Goal: Information Seeking & Learning: Find specific fact

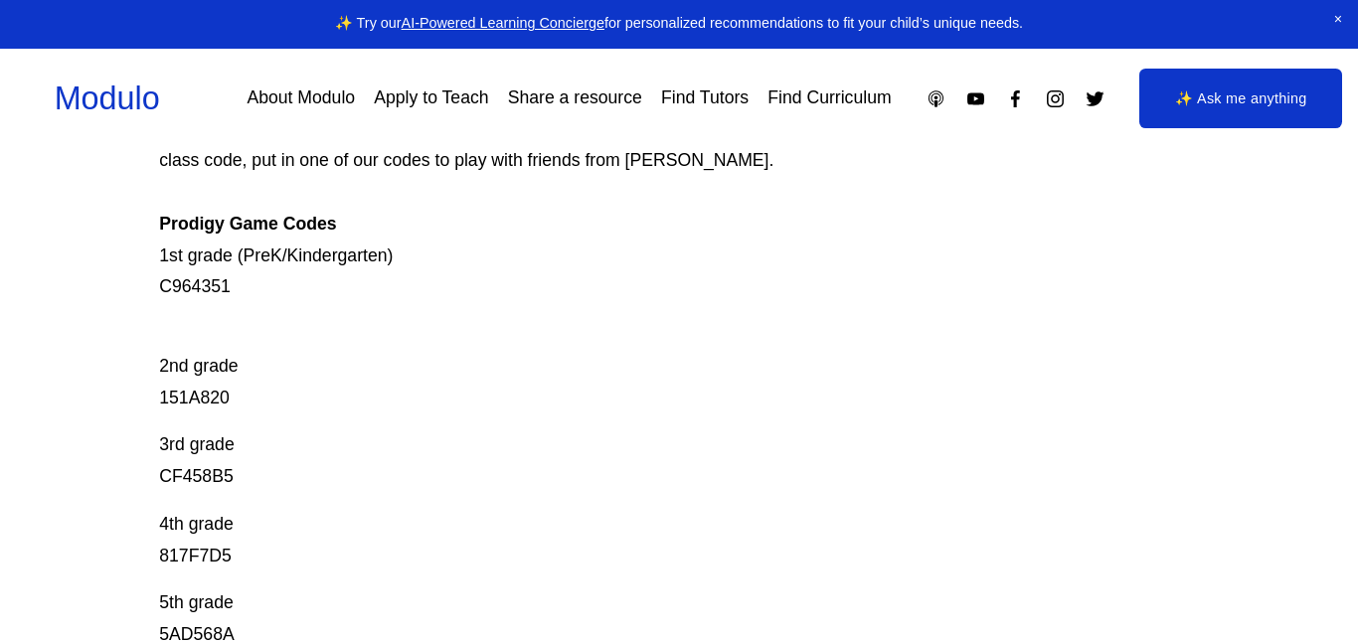
scroll to position [305, 0]
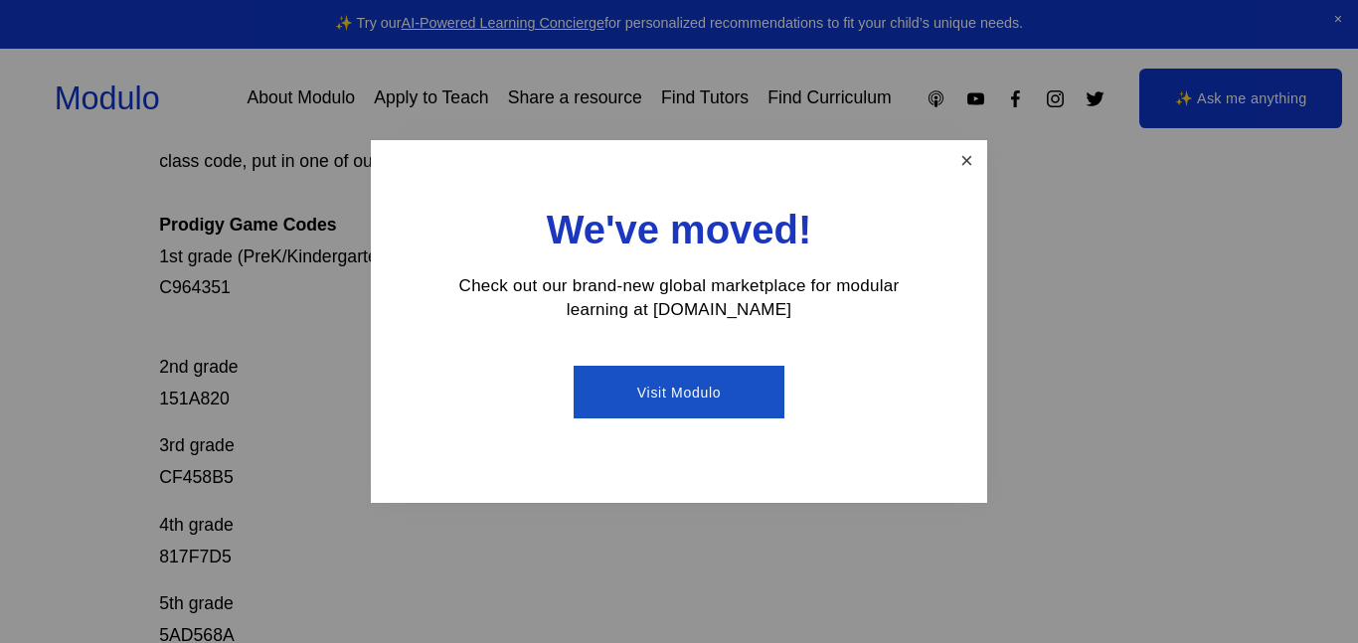
click at [970, 163] on link "Close" at bounding box center [966, 160] width 35 height 35
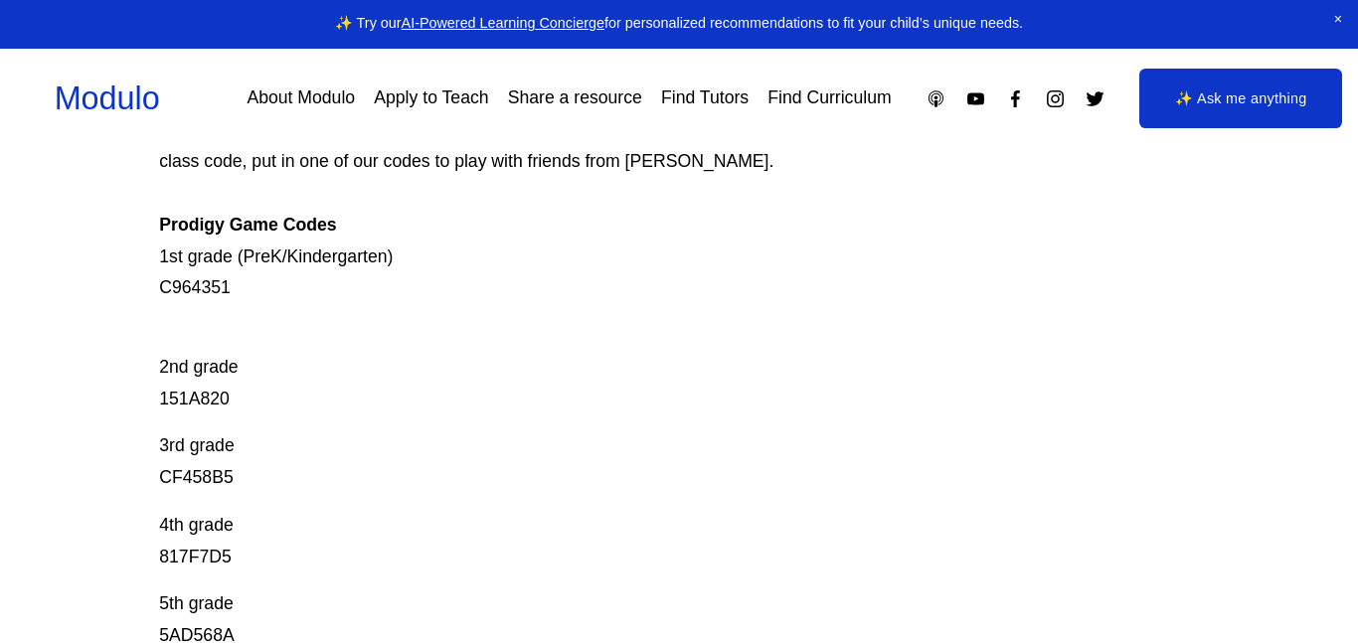
click at [194, 401] on p "2nd grade 151A820" at bounding box center [626, 367] width 934 height 94
copy p "151A820"
click at [196, 480] on p "3rd grade CF458B5" at bounding box center [626, 462] width 934 height 64
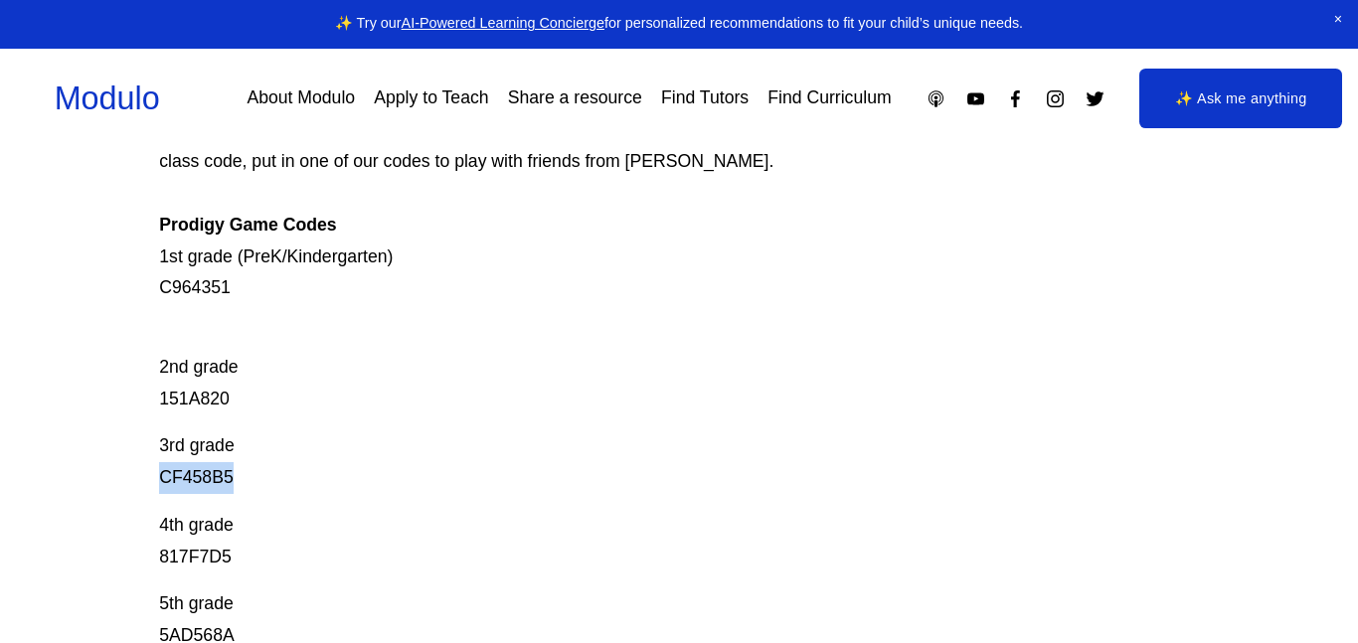
copy p "CF458B5"
click at [177, 292] on p "Prodigy is our go-to mastery- based tool to give kids lots of fun, engaging mat…" at bounding box center [626, 162] width 934 height 284
copy p "C964351"
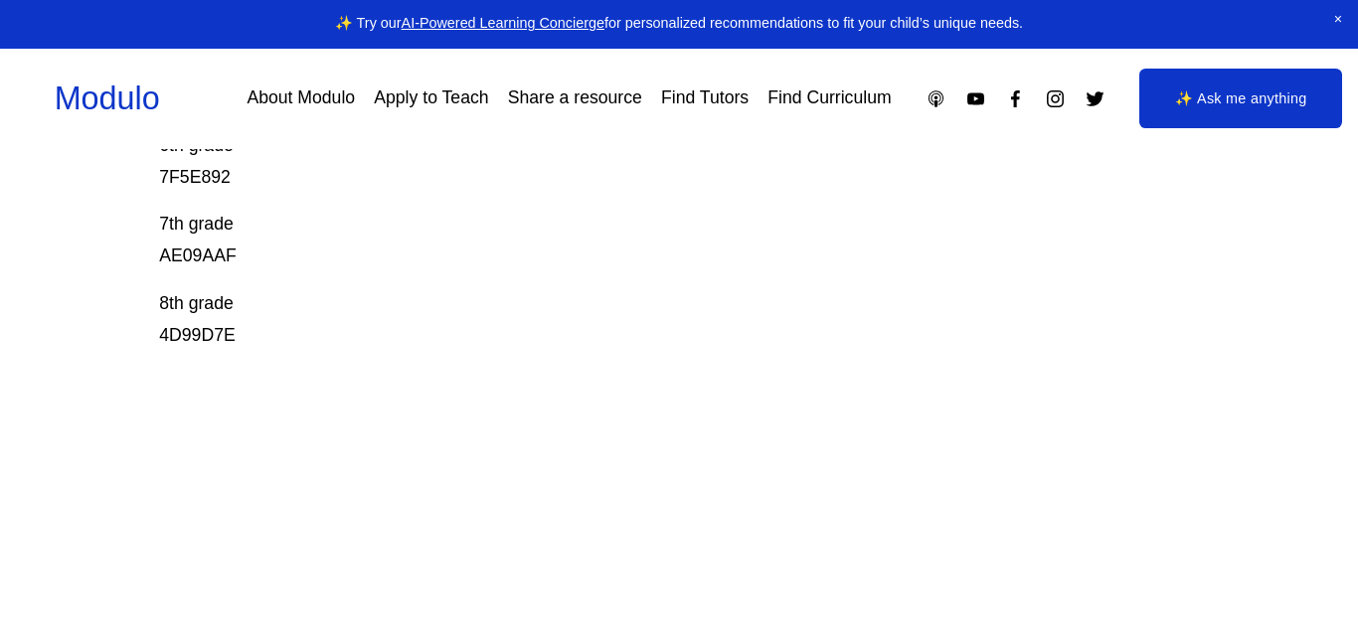
scroll to position [840, 0]
click at [214, 333] on p "8th grade 4D99D7E" at bounding box center [626, 323] width 934 height 64
click at [233, 338] on p "8th grade 4D99D7E" at bounding box center [626, 323] width 934 height 64
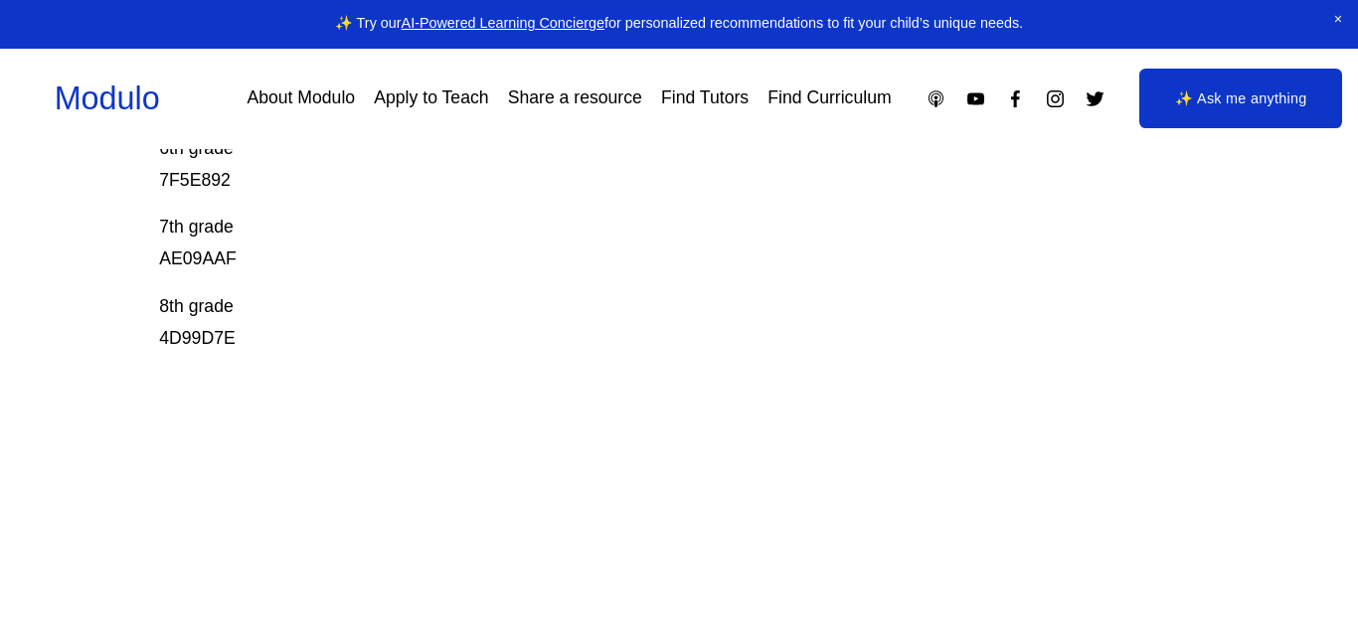
click at [226, 337] on p "8th grade 4D99D7E" at bounding box center [626, 323] width 934 height 64
copy p "4D99D7E"
click at [448, 228] on p "7th grade AE09AAF" at bounding box center [626, 244] width 934 height 64
